Goal: Book appointment/travel/reservation

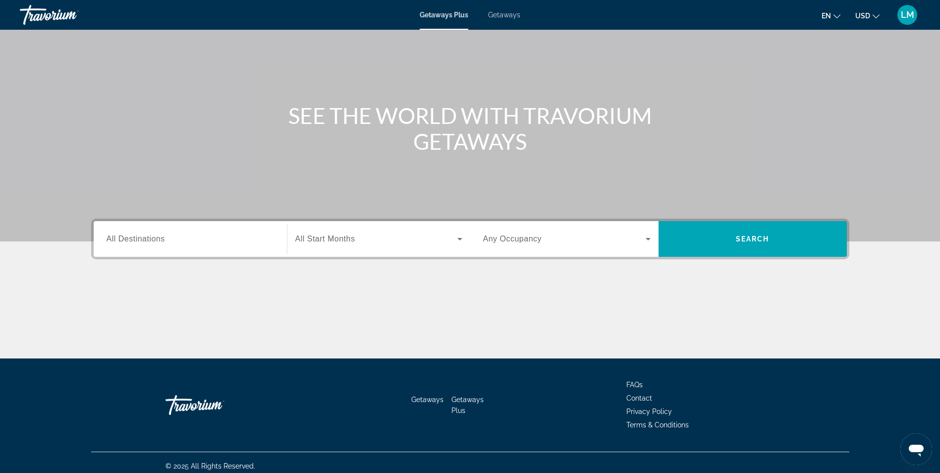
scroll to position [63, 0]
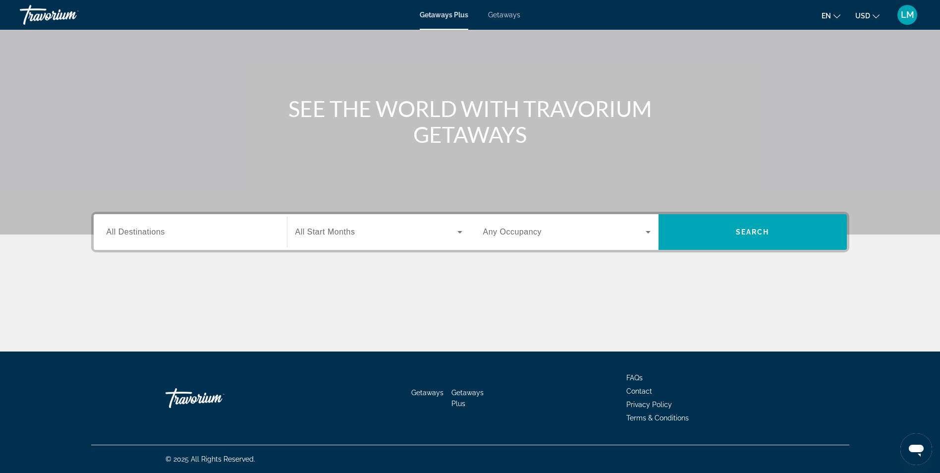
click at [329, 227] on span "All Start Months" at bounding box center [325, 231] width 60 height 8
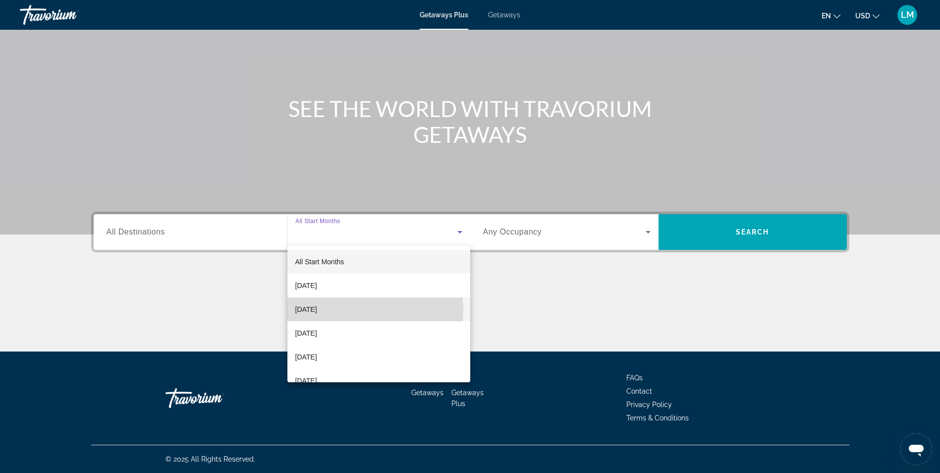
click at [317, 311] on span "[DATE]" at bounding box center [306, 309] width 22 height 12
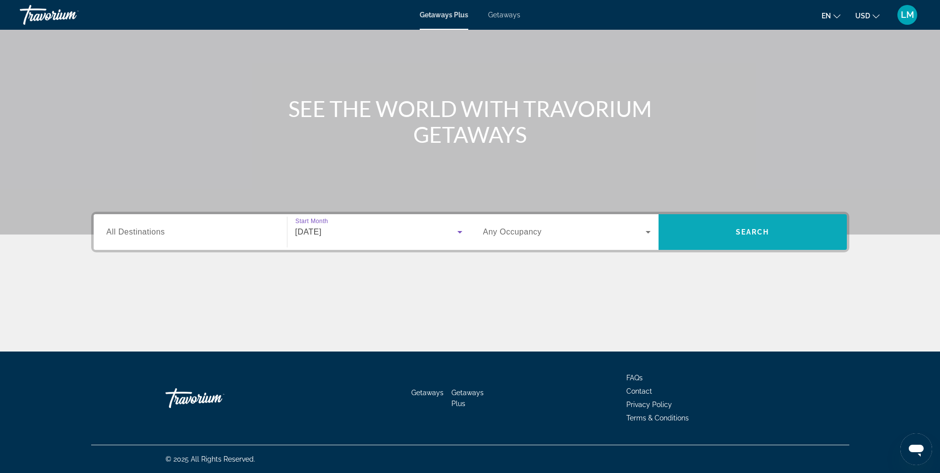
click at [738, 232] on span "Search" at bounding box center [753, 232] width 34 height 8
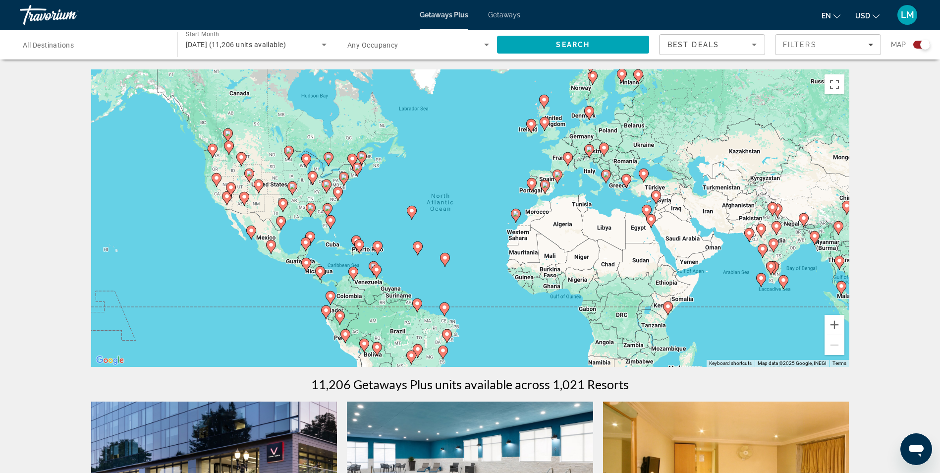
click at [644, 174] on image "Main content" at bounding box center [644, 174] width 6 height 6
type input "**********"
